Goal: Find specific page/section

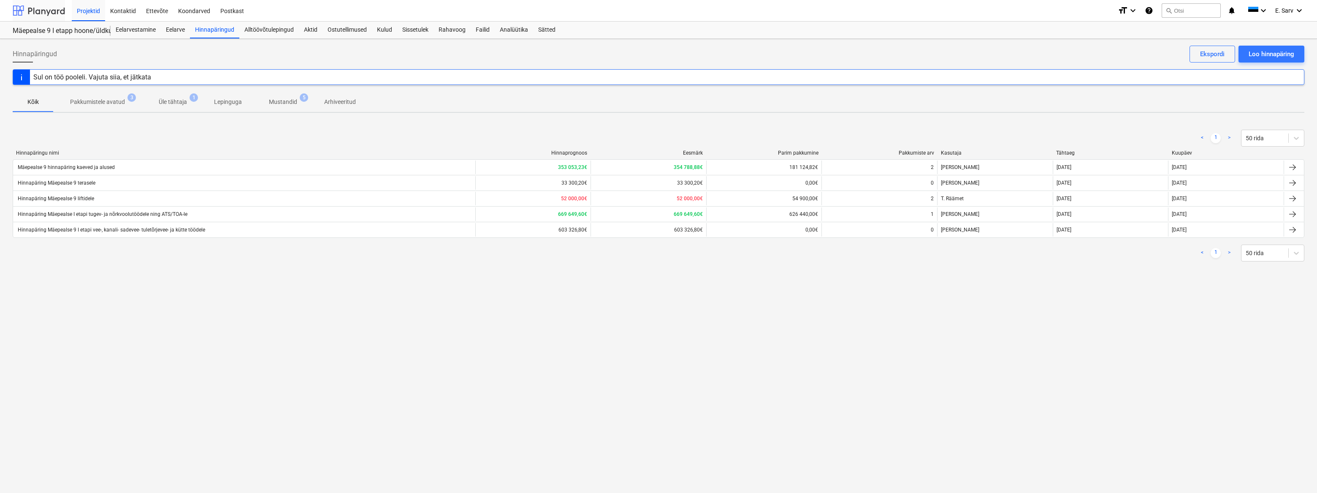
click at [41, 10] on div at bounding box center [39, 10] width 52 height 21
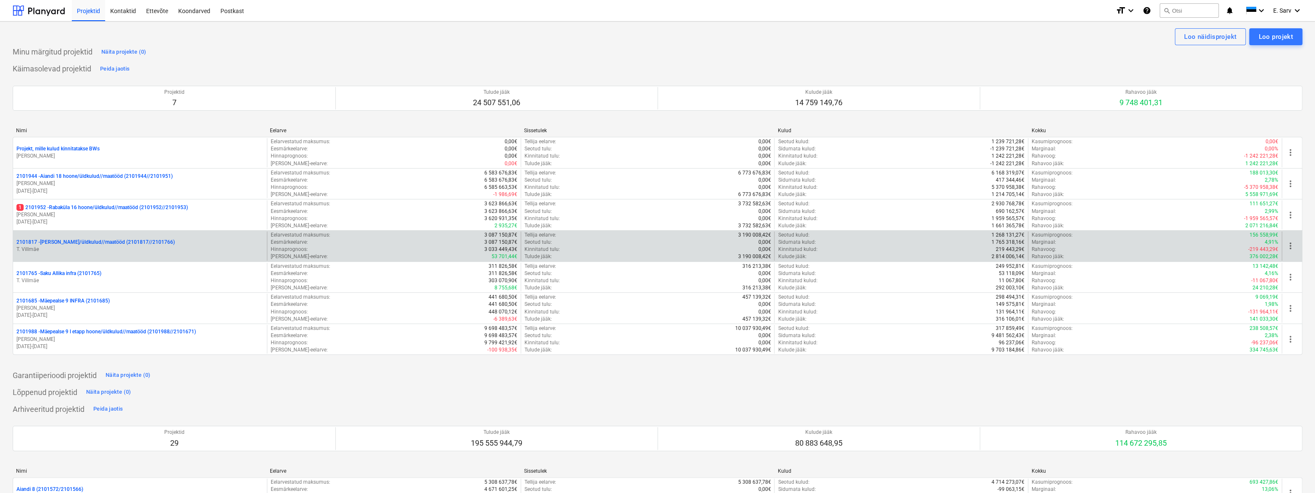
click at [92, 242] on p "2101817 - [PERSON_NAME]/üldkulud//maatööd (2101817//2101766)" at bounding box center [95, 242] width 158 height 7
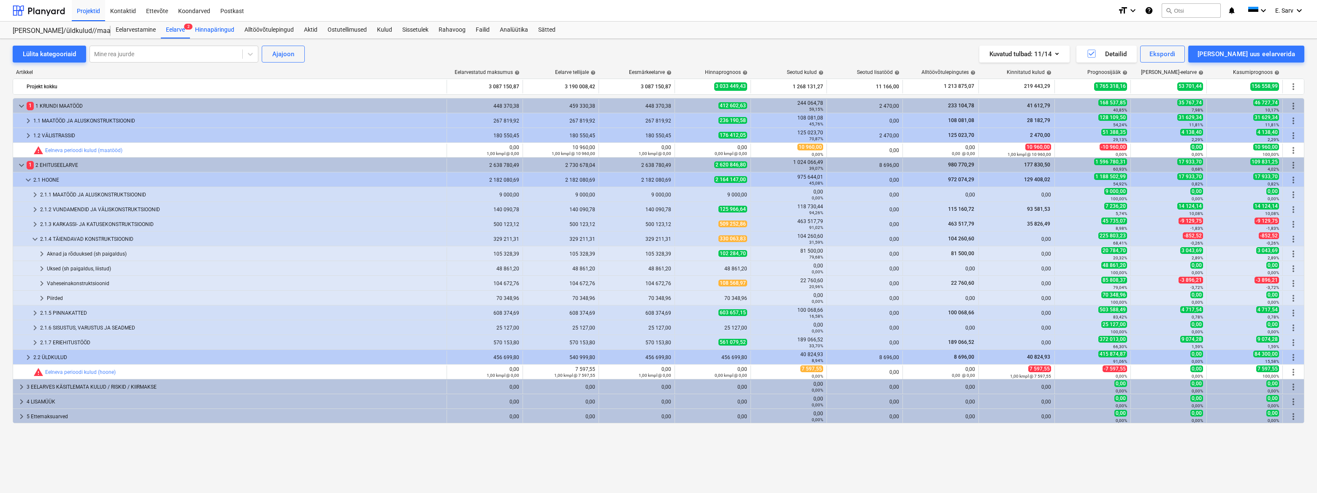
click at [225, 30] on div "Hinnapäringud" at bounding box center [214, 30] width 49 height 17
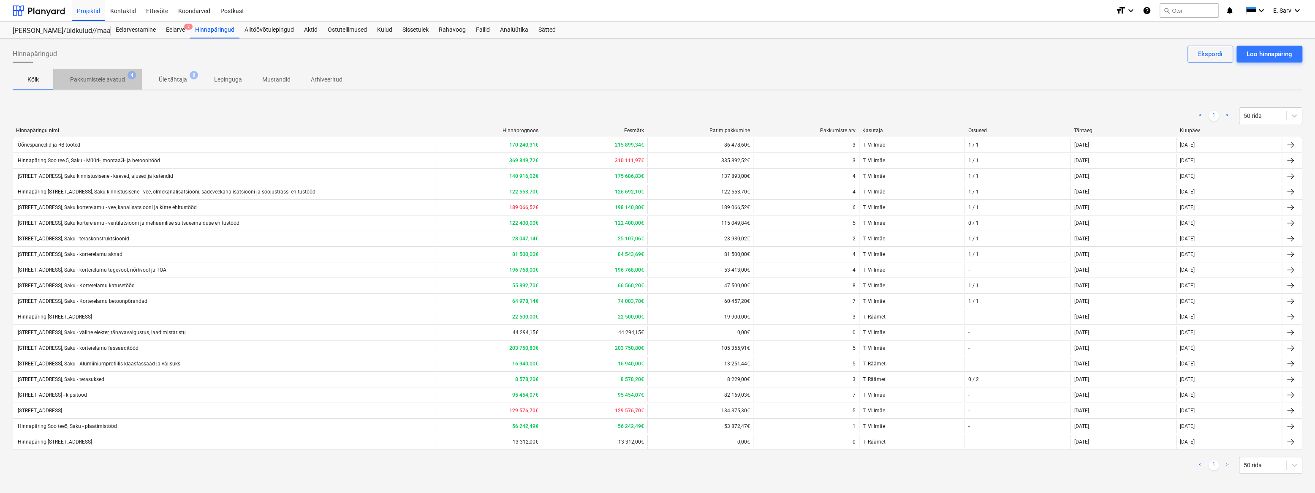
click at [103, 80] on p "Pakkumistele avatud" at bounding box center [97, 79] width 55 height 9
click at [796, 109] on div "< 1 > 50 rida" at bounding box center [657, 115] width 1289 height 17
click at [42, 9] on div at bounding box center [39, 10] width 52 height 21
